Goal: Transaction & Acquisition: Purchase product/service

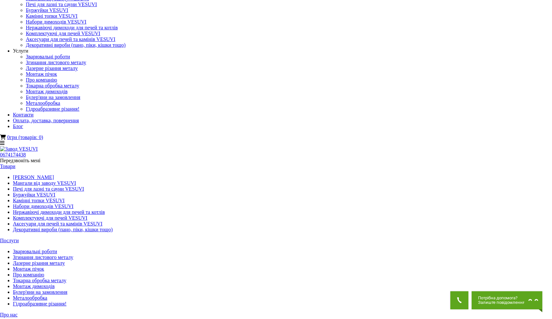
scroll to position [22, 0]
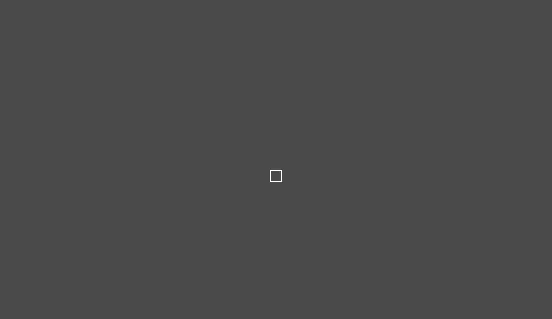
type input "*****"
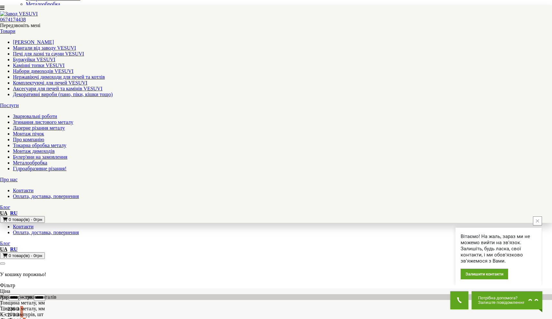
scroll to position [76, 0]
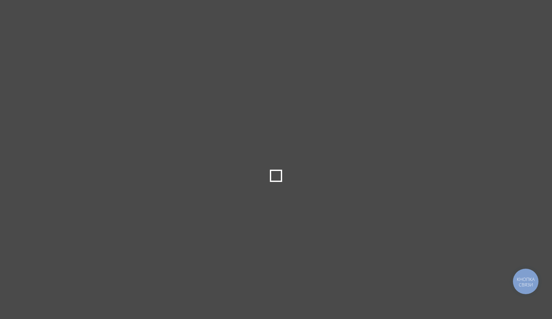
type input "*****"
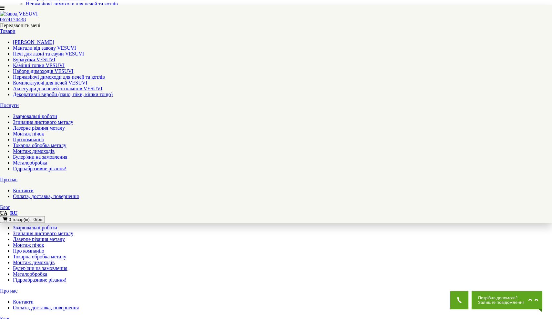
scroll to position [46, 0]
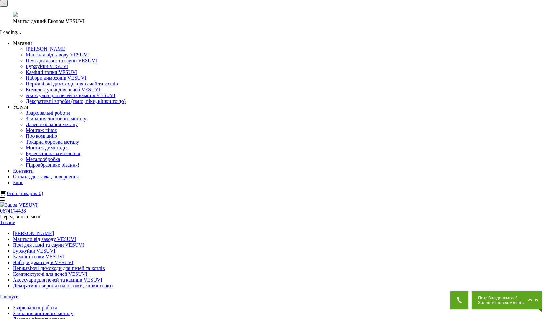
click at [389, 35] on div "× Мангал дачний Економ VESUVI Loading..." at bounding box center [276, 17] width 552 height 35
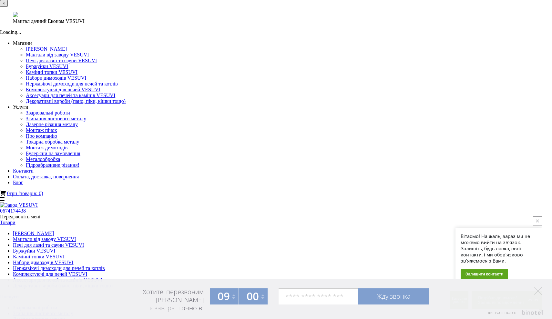
click at [437, 35] on div "× Мангал дачний Економ VESUVI Loading..." at bounding box center [276, 17] width 552 height 35
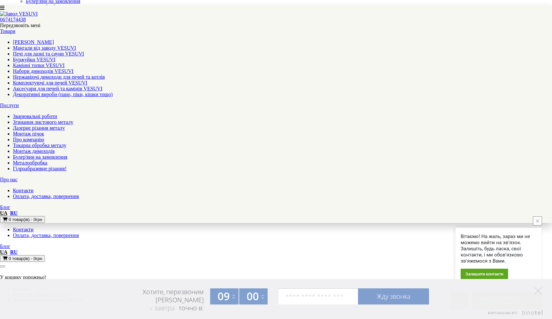
scroll to position [120, 0]
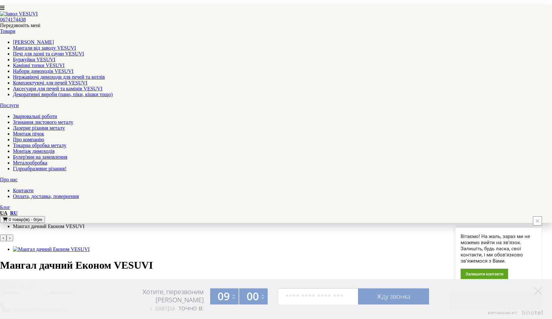
scroll to position [192, 0]
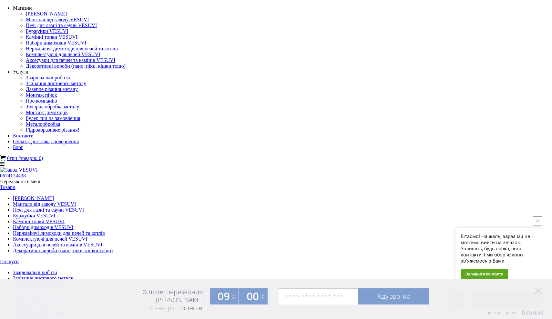
scroll to position [0, 0]
drag, startPoint x: 343, startPoint y: 58, endPoint x: 287, endPoint y: 58, distance: 56.5
copy h1 "Економ VESUVI"
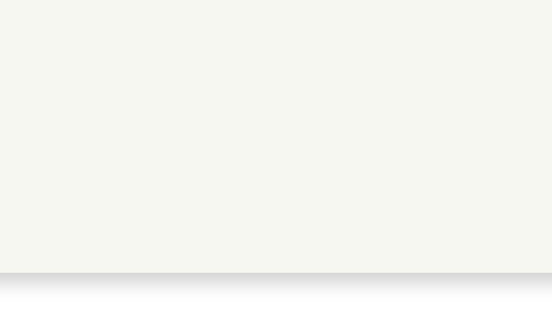
click at [214, 35] on div "× Мангал дачний Економ VESUVI Loading..." at bounding box center [276, 17] width 552 height 35
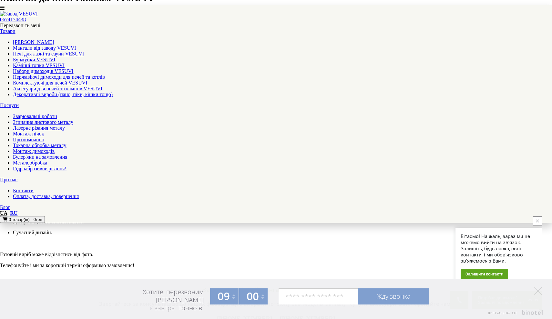
scroll to position [460, 0]
